Goal: Task Accomplishment & Management: Manage account settings

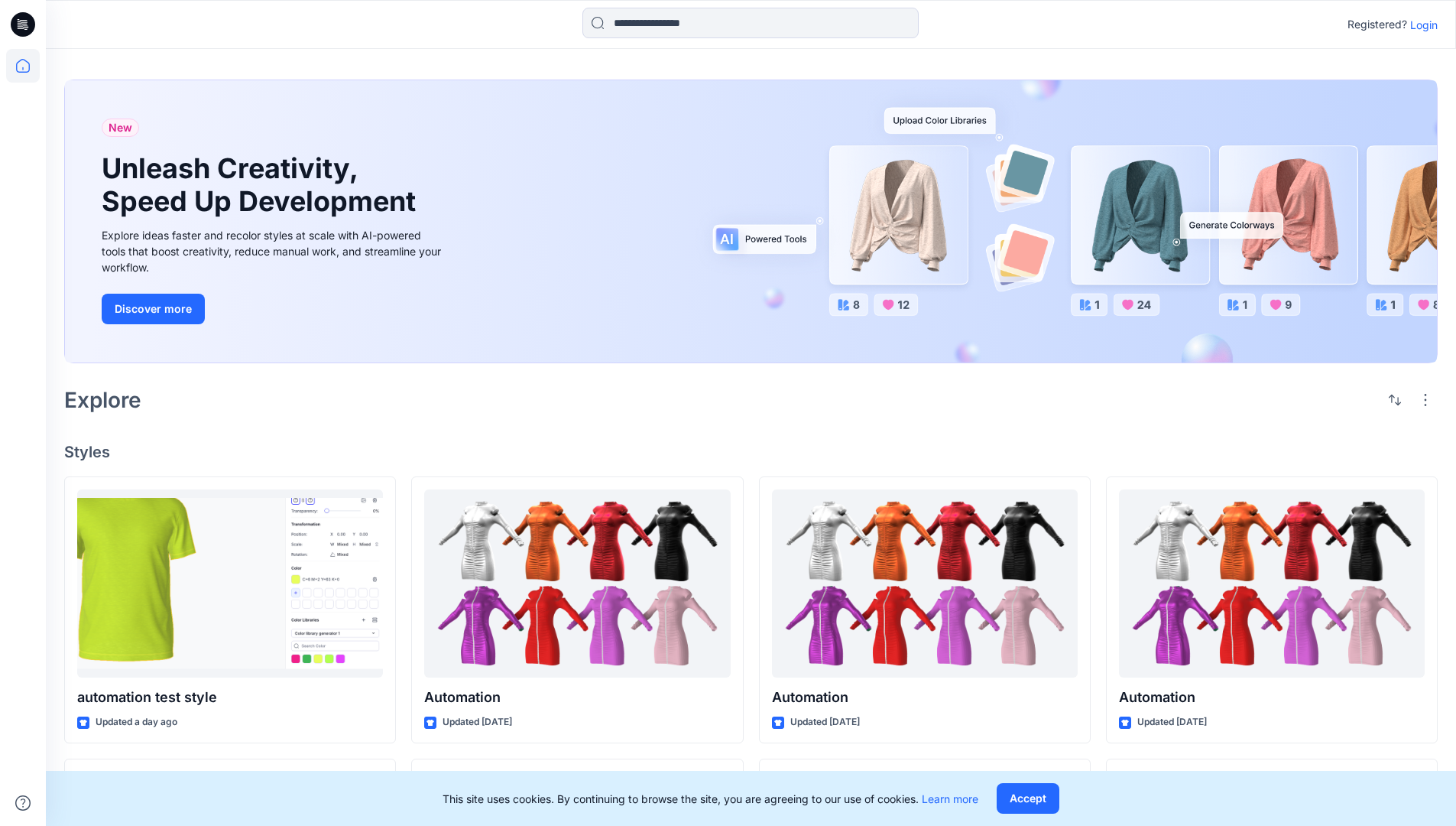
click at [1420, 25] on p "Login" at bounding box center [1424, 25] width 27 height 16
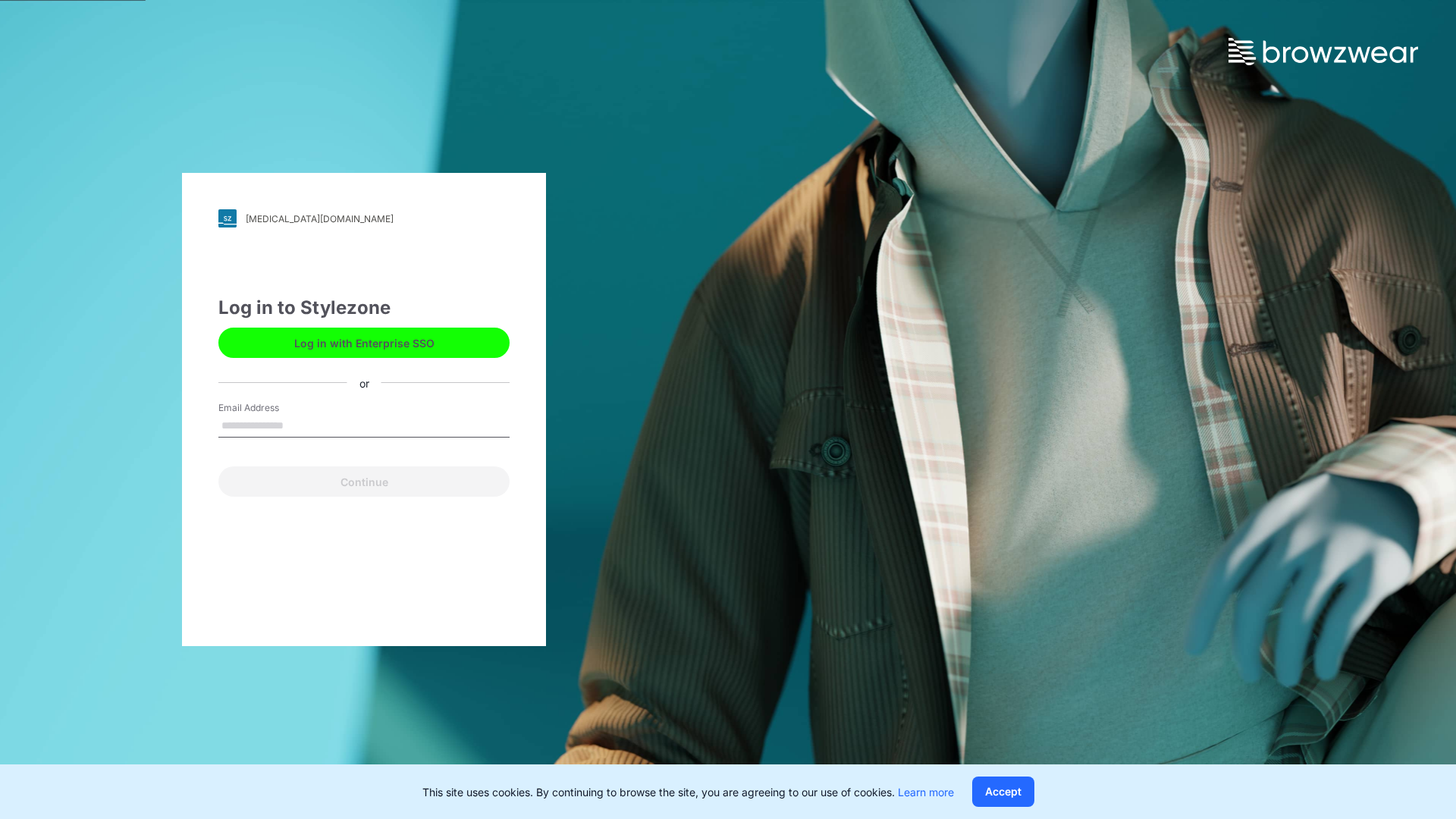
click at [299, 425] on input "Email Address" at bounding box center [363, 426] width 291 height 23
type input "**********"
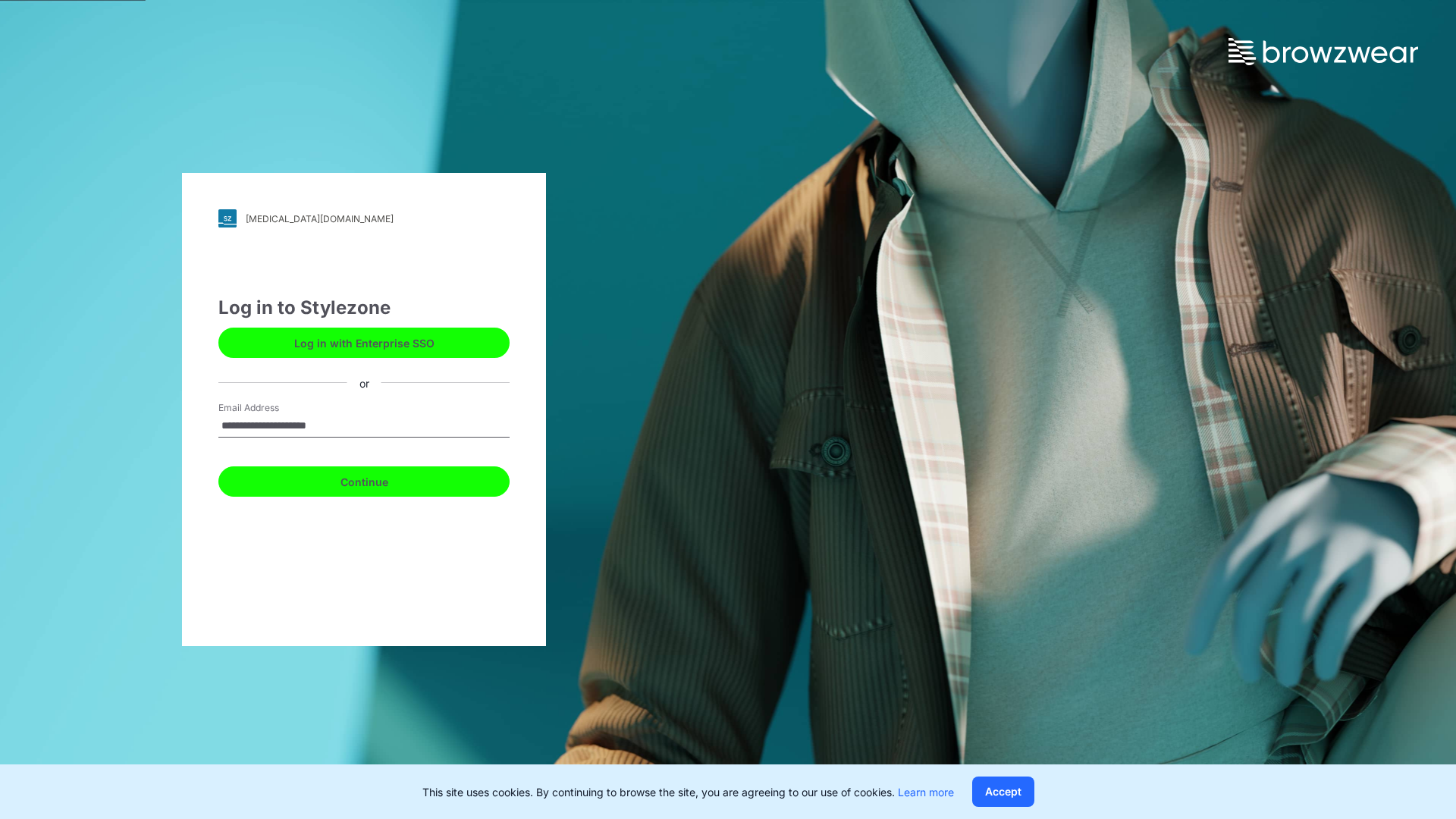
click at [381, 479] on button "Continue" at bounding box center [363, 482] width 291 height 31
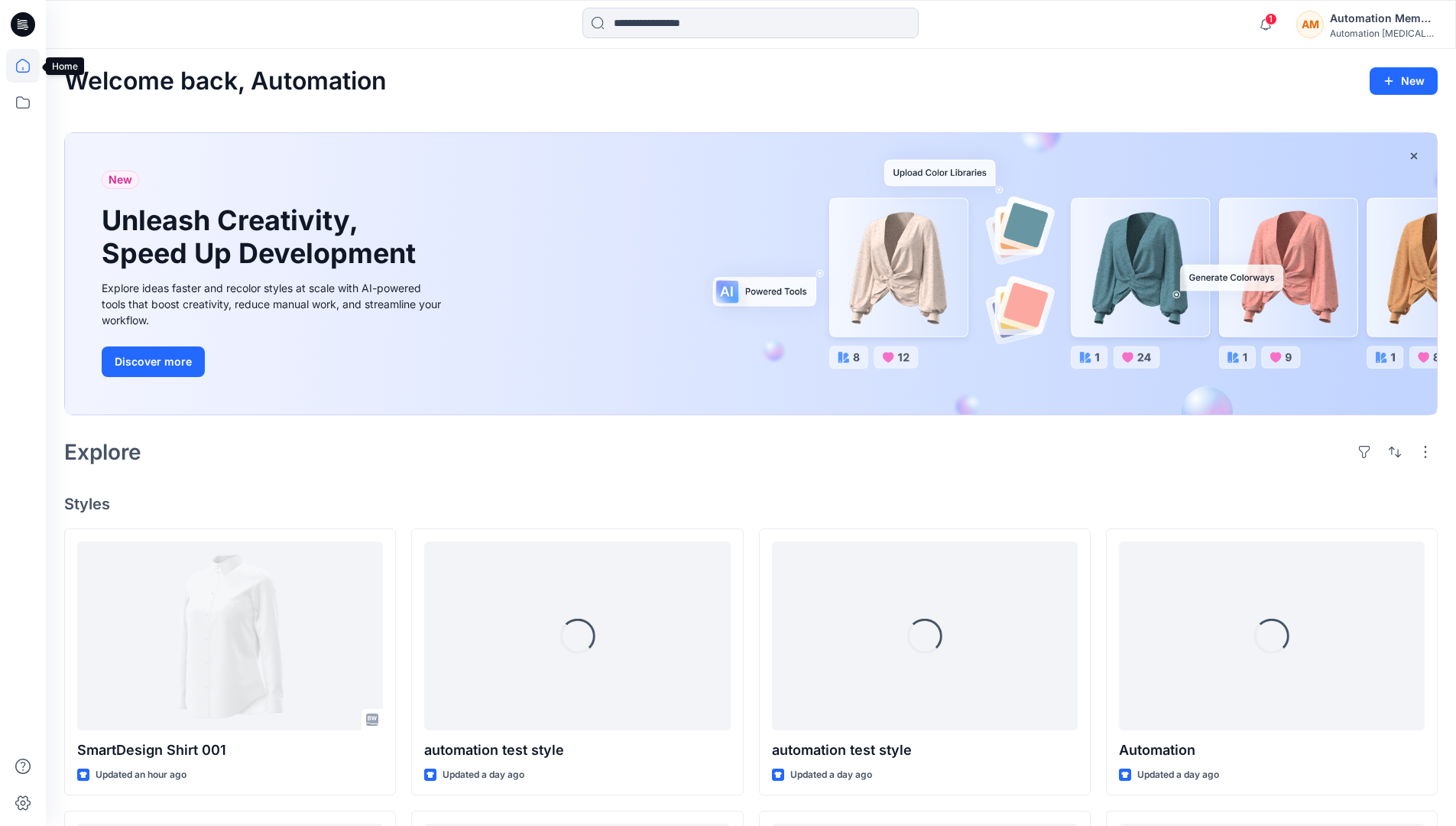
click at [27, 66] on icon at bounding box center [22, 65] width 33 height 33
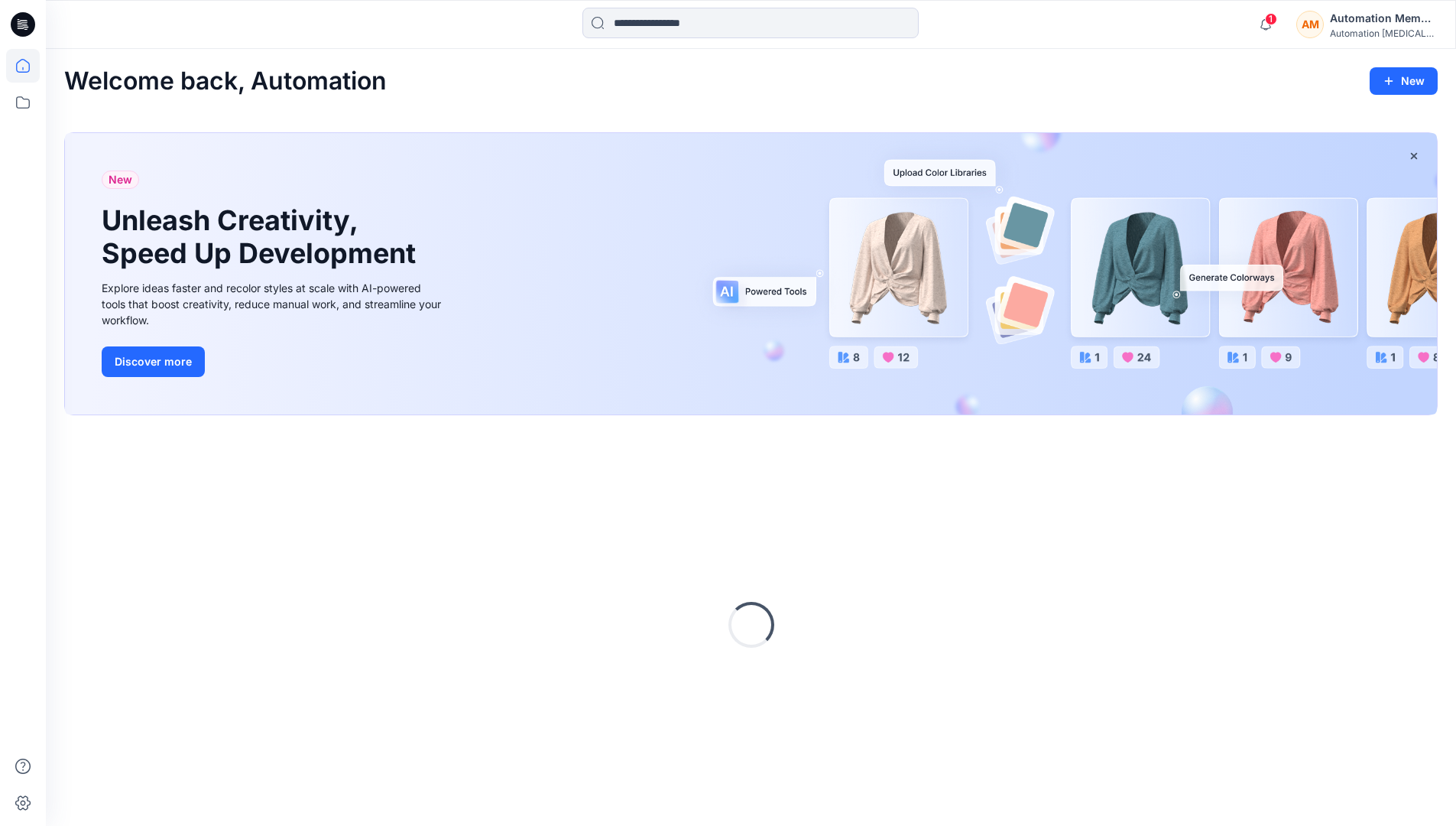
click at [1329, 25] on div "AM Automation Member Automation testim..." at bounding box center [1366, 25] width 141 height 31
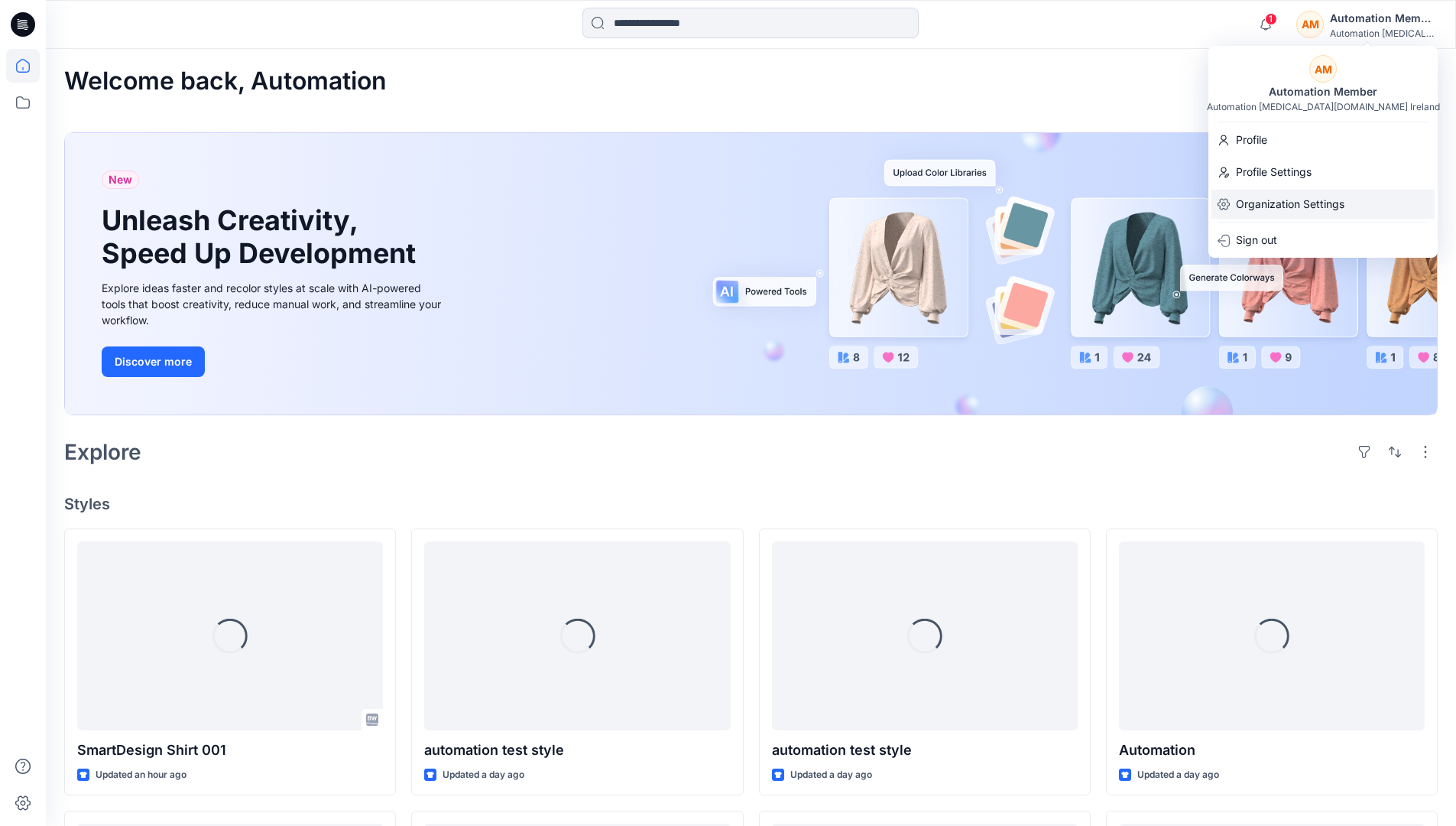
click at [1323, 206] on p "Organization Settings" at bounding box center [1290, 204] width 109 height 29
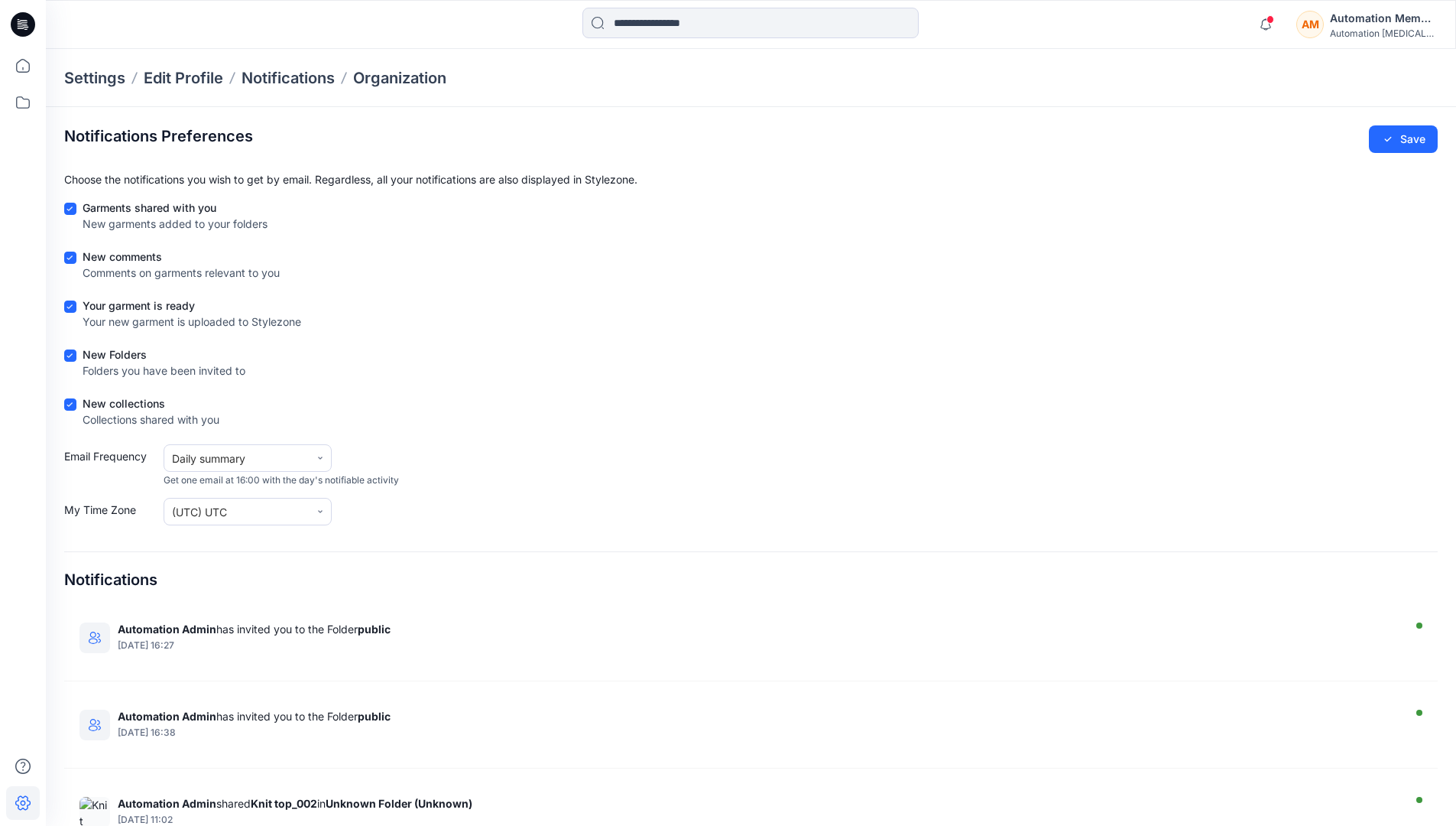
click at [1329, 27] on div "AM Automation Member Automation testim..." at bounding box center [1366, 25] width 141 height 31
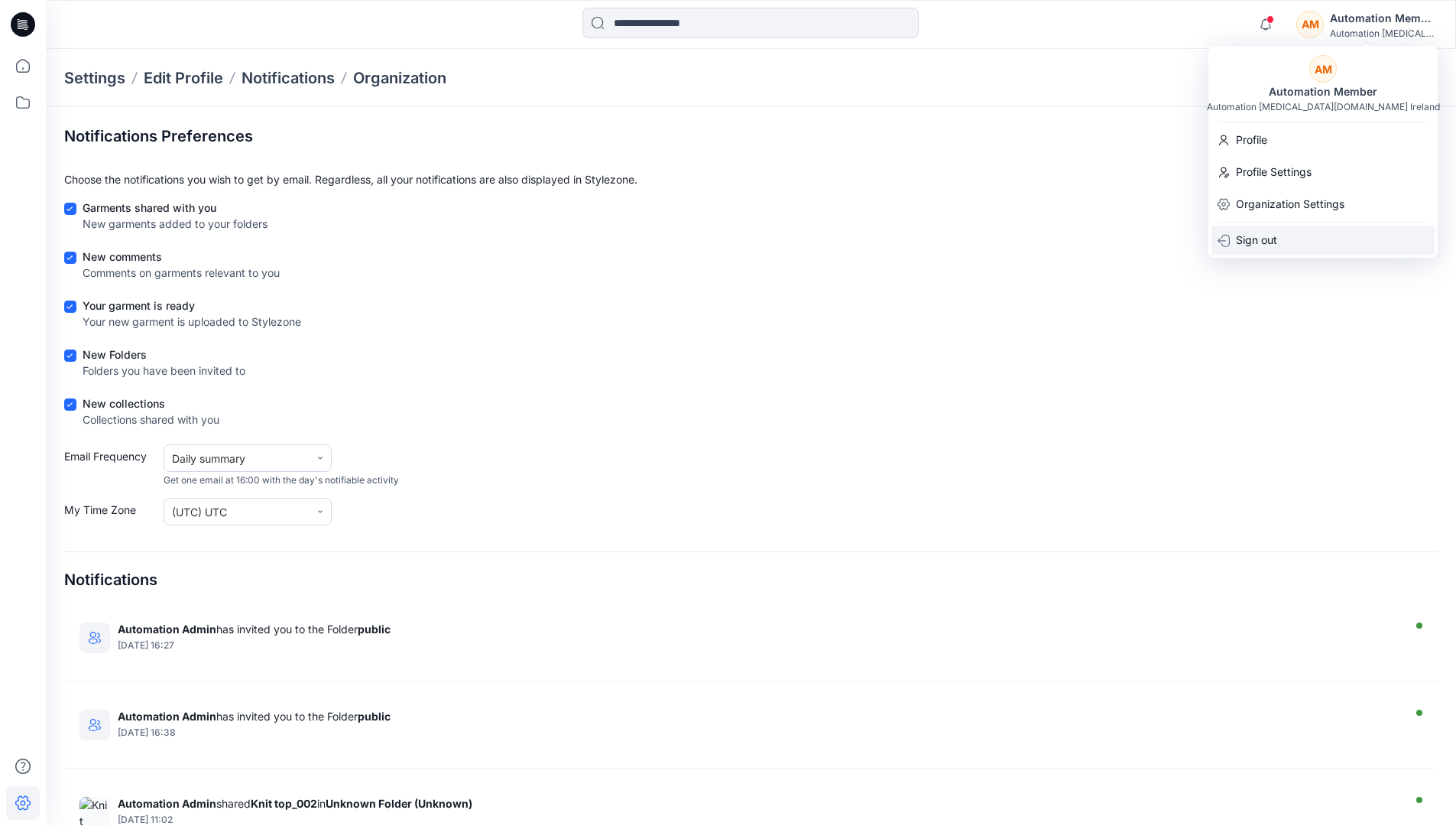
click at [1295, 234] on div "Sign out" at bounding box center [1323, 240] width 223 height 29
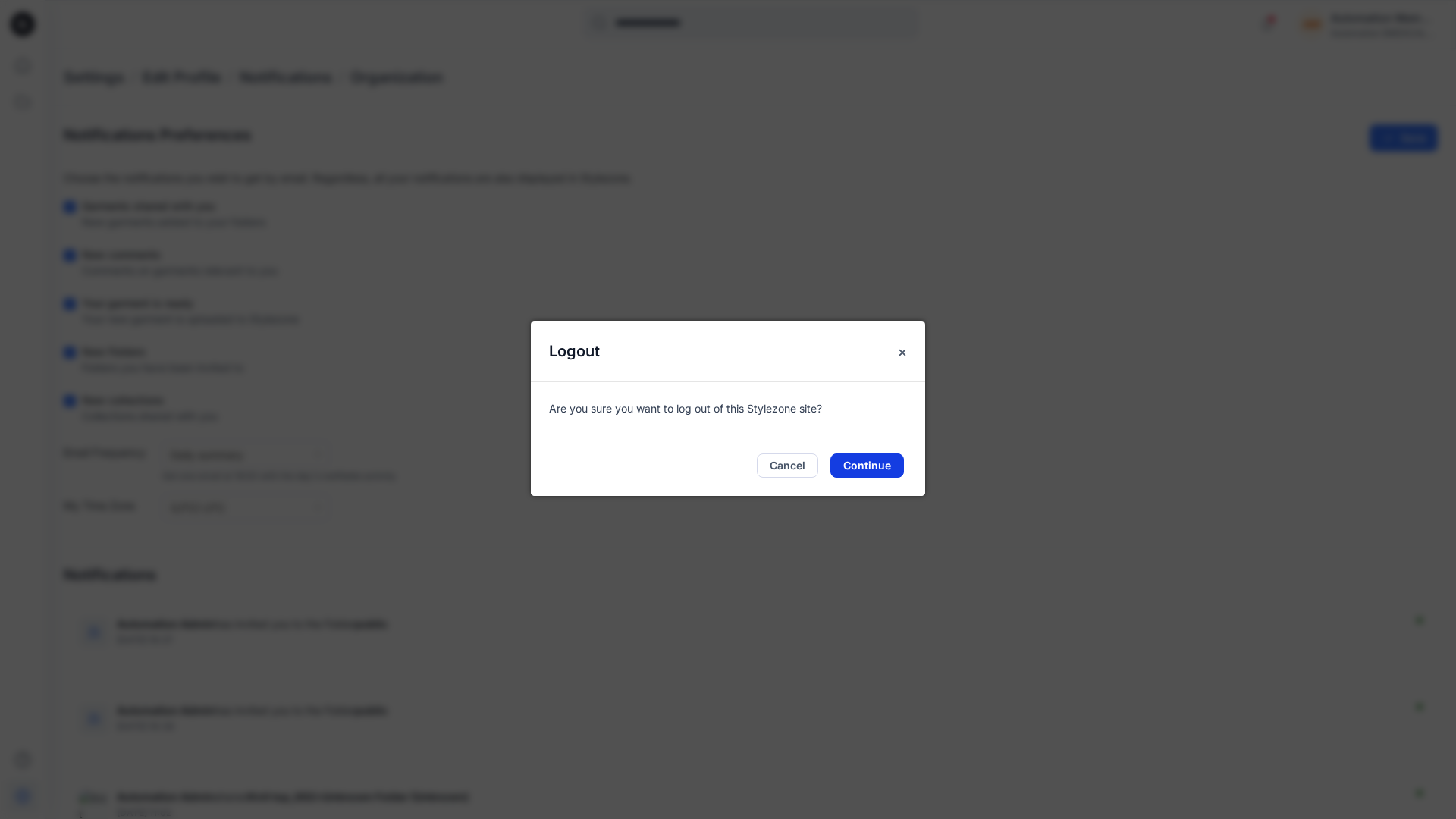
click at [847, 459] on button "Continue" at bounding box center [867, 465] width 74 height 25
